Goal: Navigation & Orientation: Find specific page/section

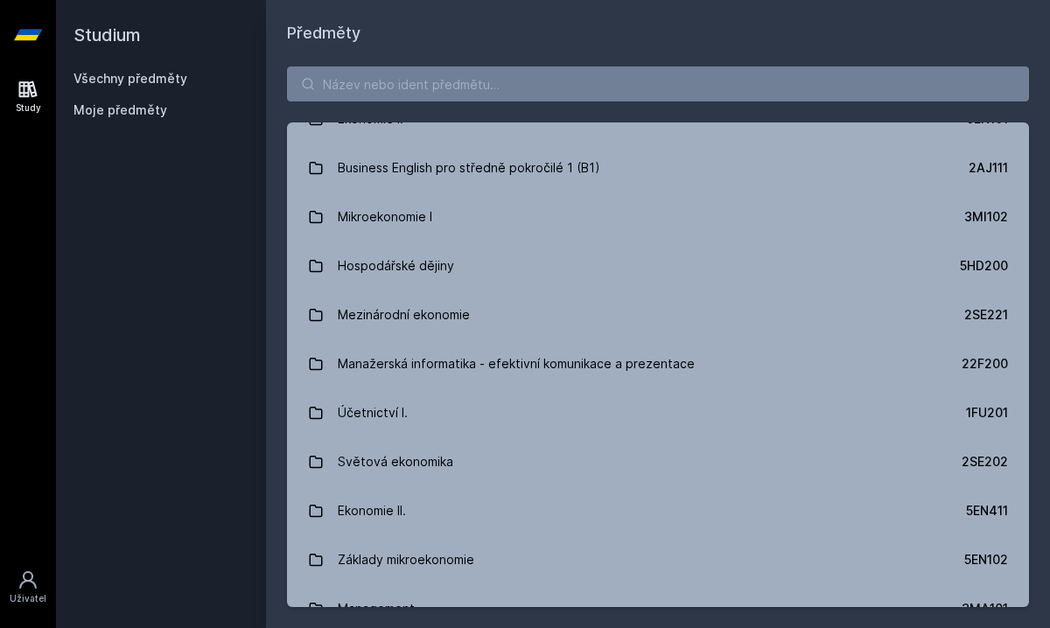
scroll to position [397, 0]
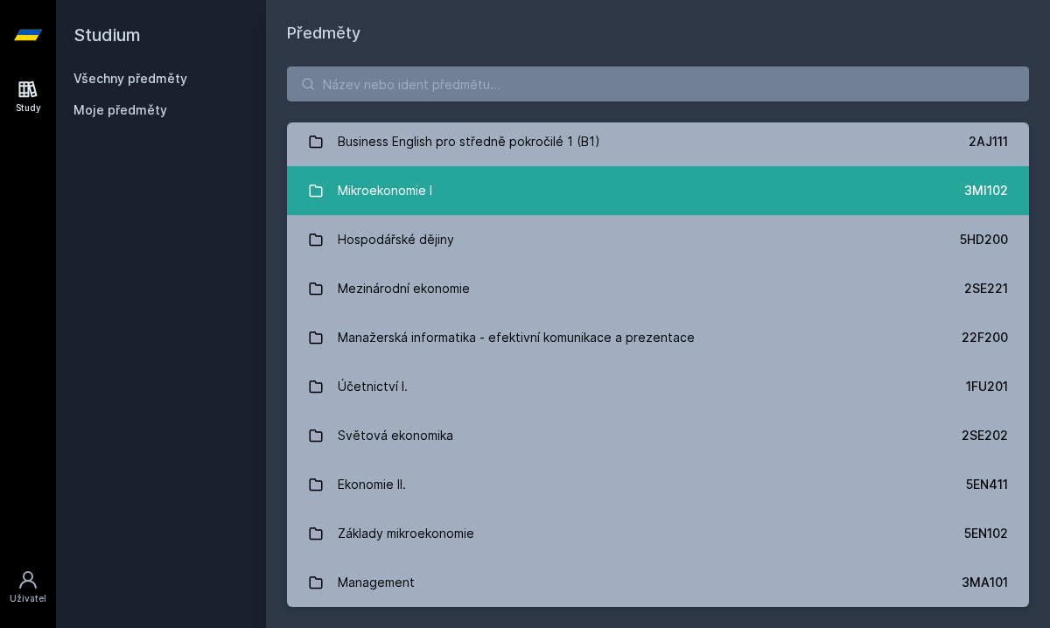
click at [447, 196] on link "Mikroekonomie I 3MI102" at bounding box center [658, 190] width 742 height 49
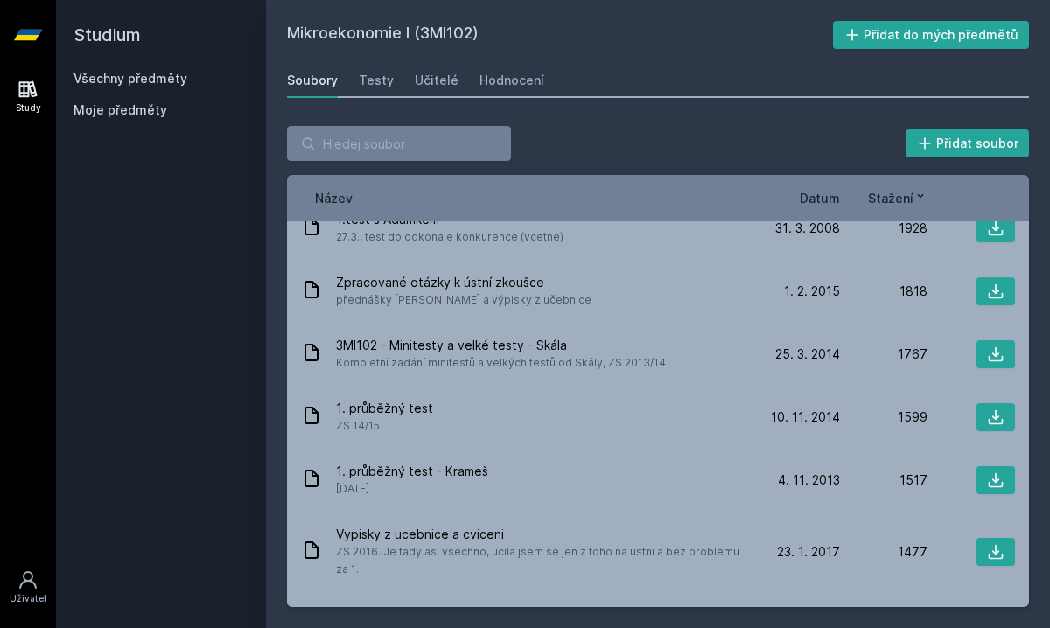
scroll to position [842, 0]
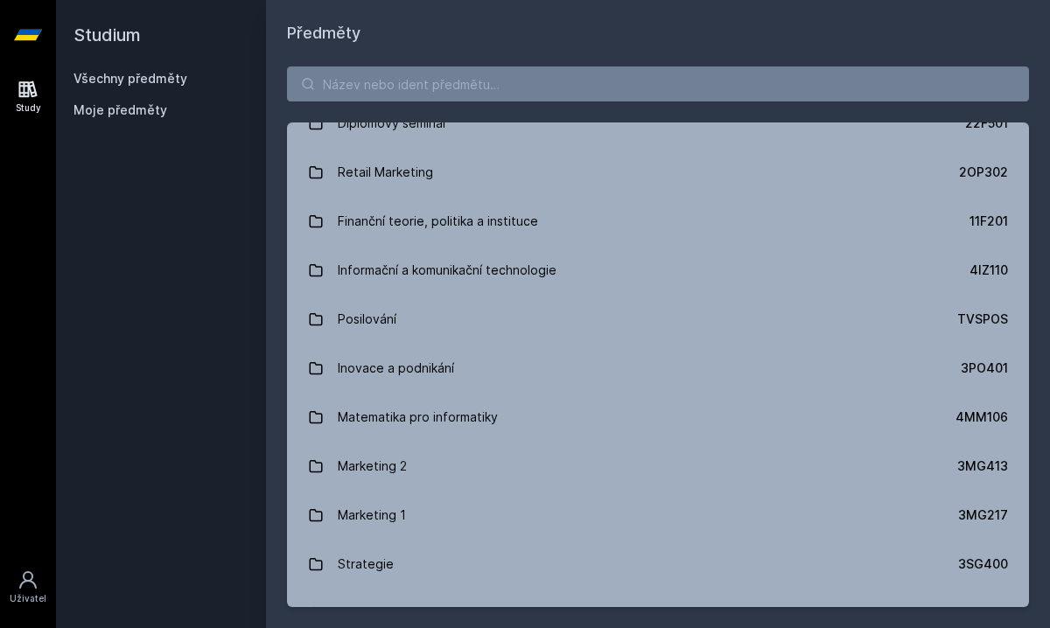
scroll to position [1149, 0]
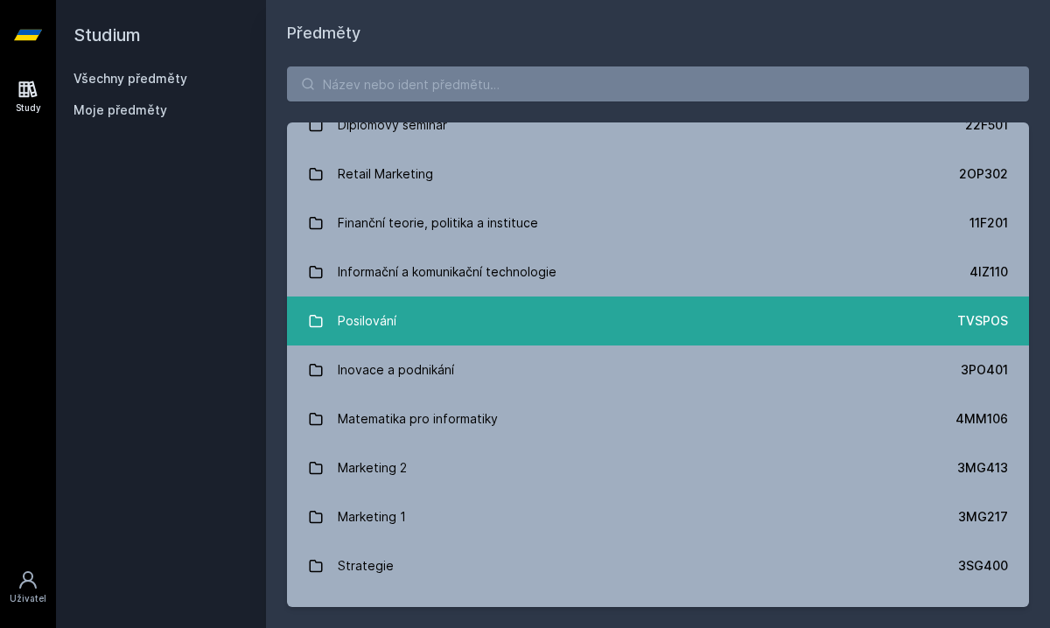
click at [431, 331] on link "Posilování TVSPOS" at bounding box center [658, 321] width 742 height 49
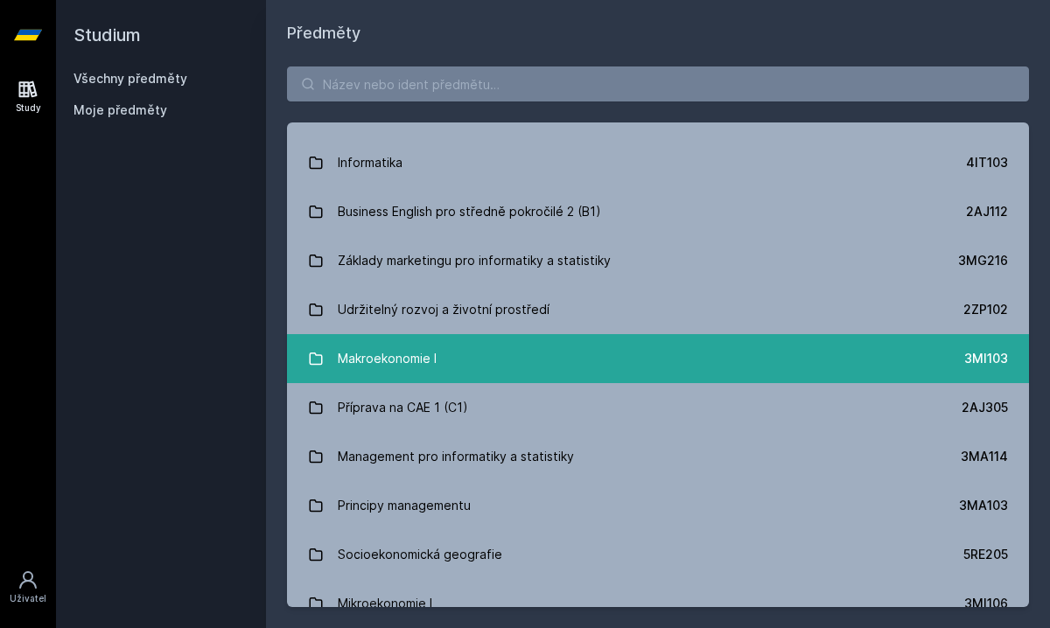
scroll to position [1746, 0]
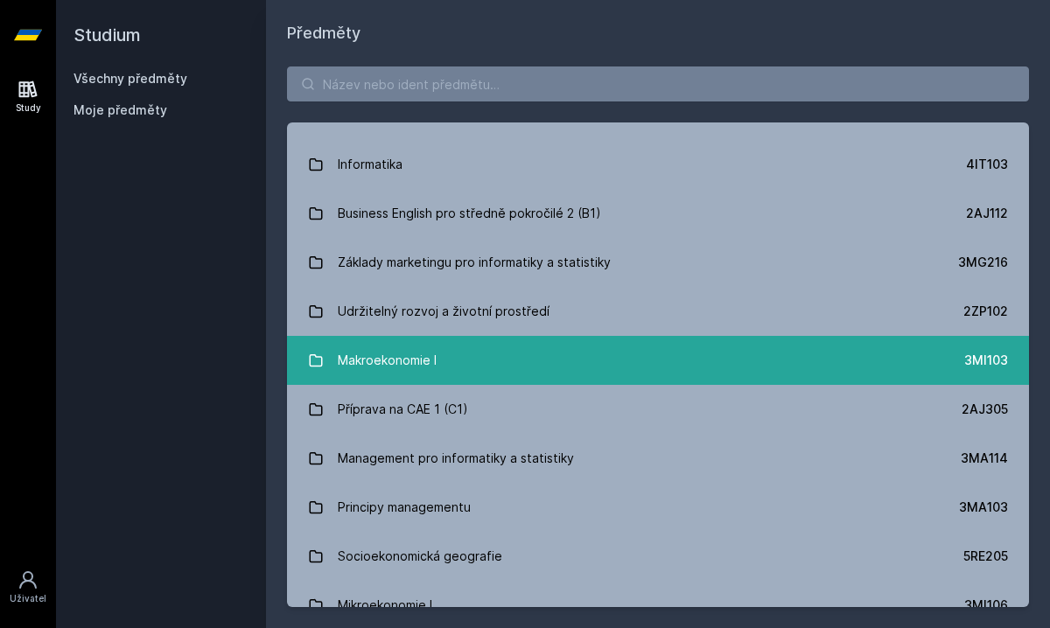
click at [438, 358] on link "Makroekonomie I 3MI103" at bounding box center [658, 360] width 742 height 49
